Goal: Task Accomplishment & Management: Use online tool/utility

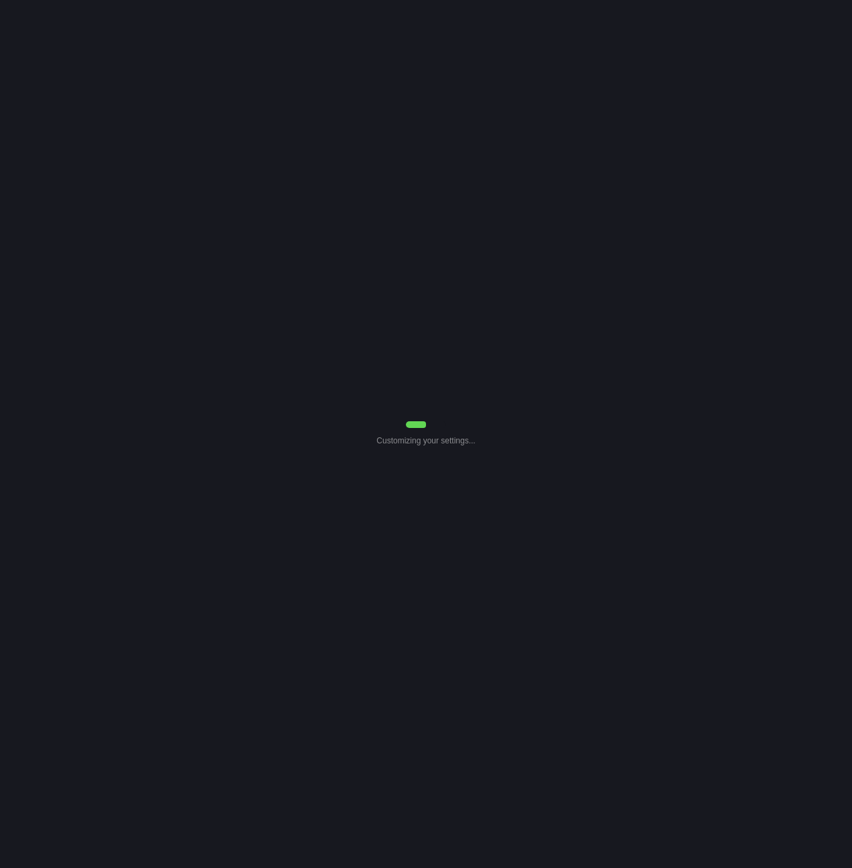
select select "Common Use"
select select "0"
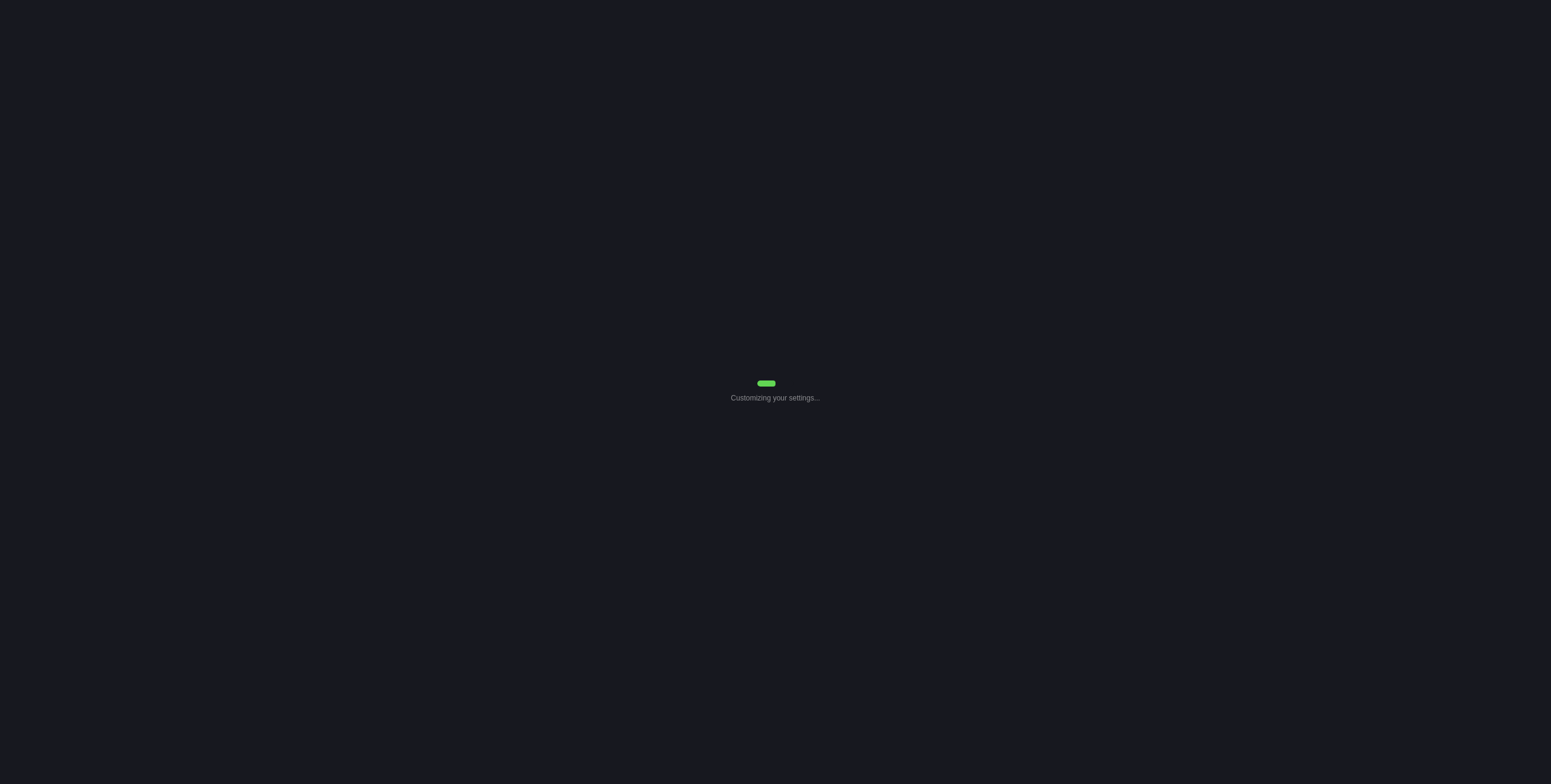
select select "Common Use"
select select "0"
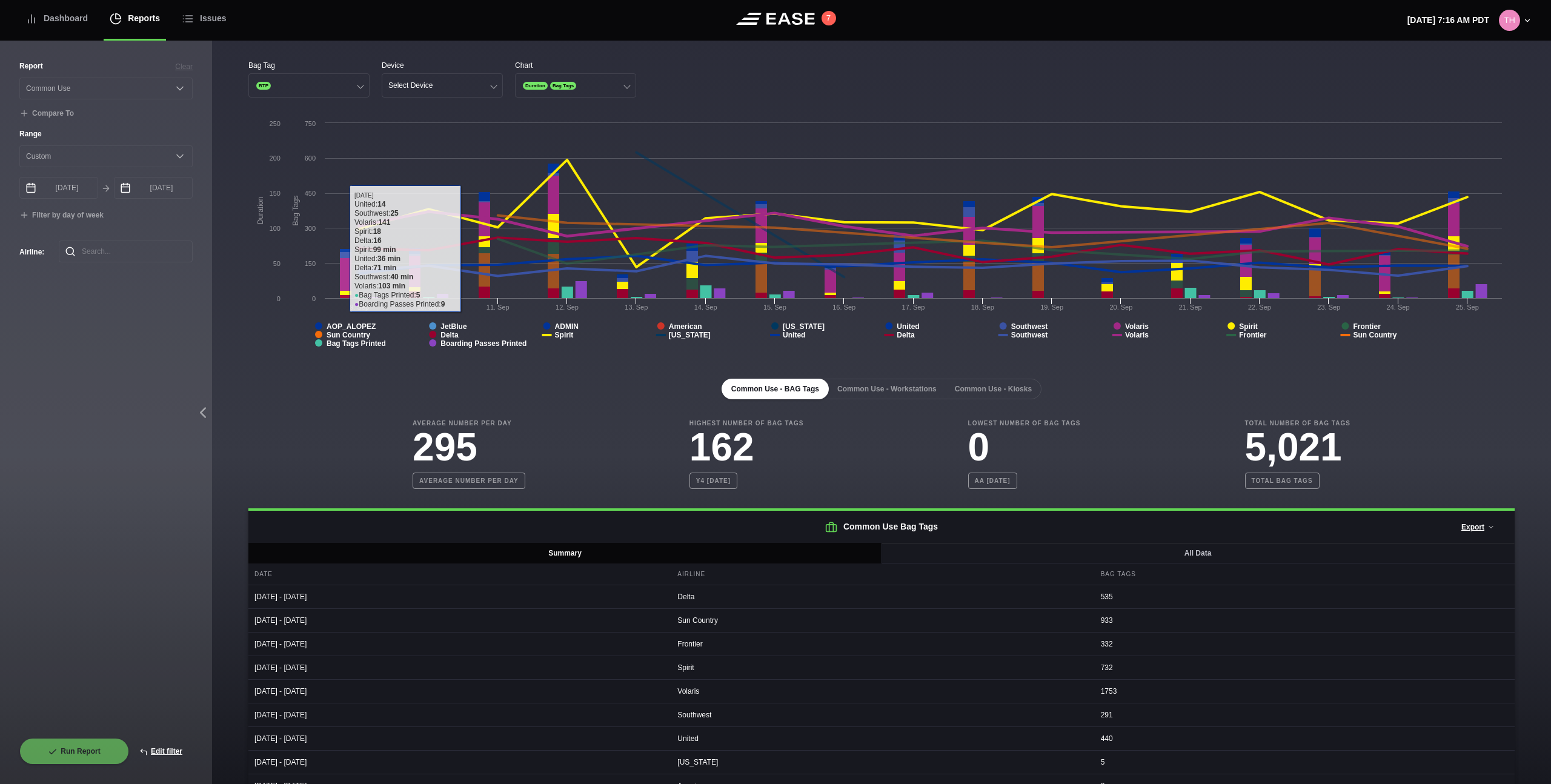
click at [259, 51] on div "Bag Tag BTP Device Select Device Chart Duration Bag Tags Created with Highchart…" at bounding box center [882, 459] width 1339 height 837
